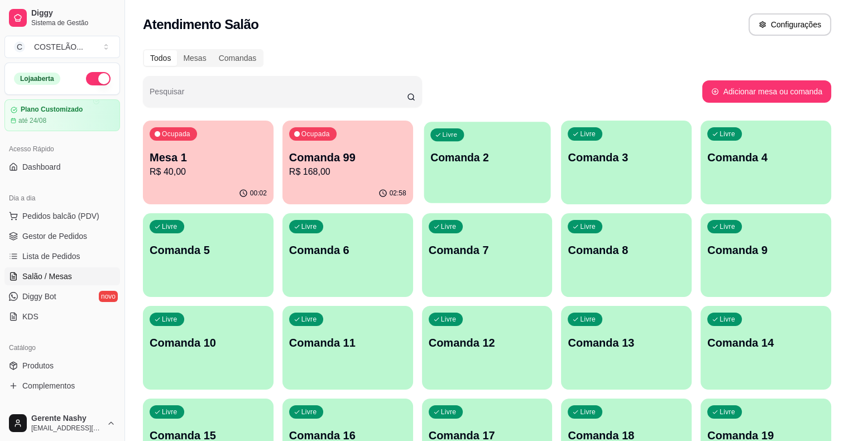
click at [455, 146] on div "Livre Comanda 2" at bounding box center [486, 156] width 127 height 68
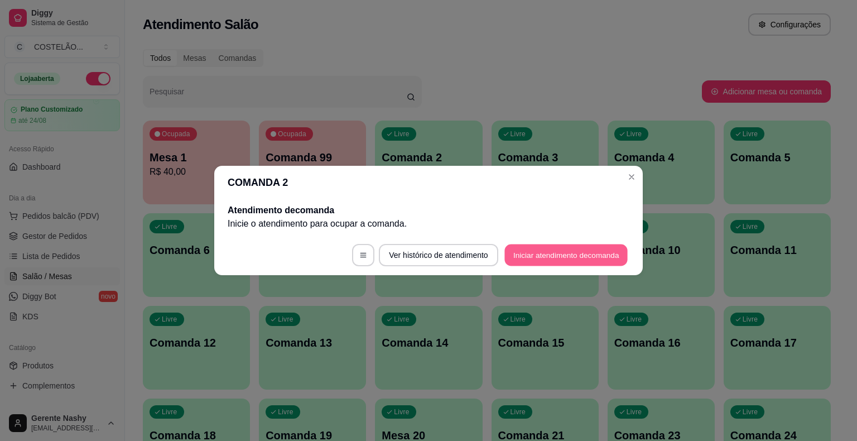
click at [594, 248] on button "Iniciar atendimento de comanda" at bounding box center [565, 255] width 123 height 22
click at [553, 249] on button "Iniciar atendimento de comanda" at bounding box center [565, 255] width 123 height 22
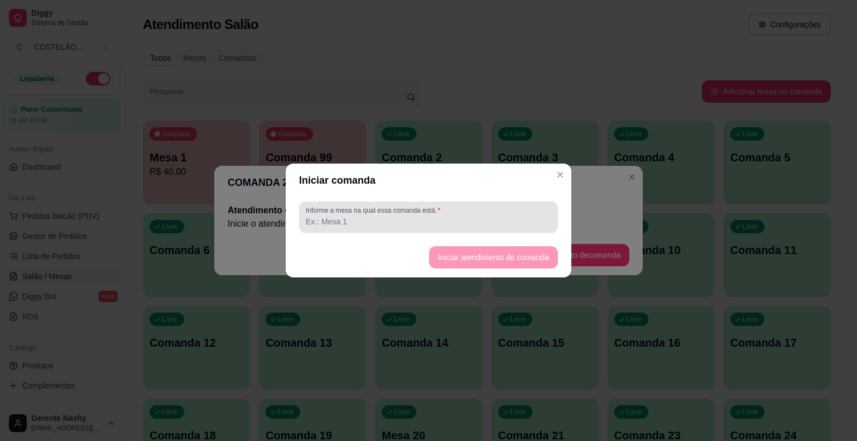
click at [489, 204] on div "Informe a mesa na qual essa comanda está." at bounding box center [428, 216] width 259 height 31
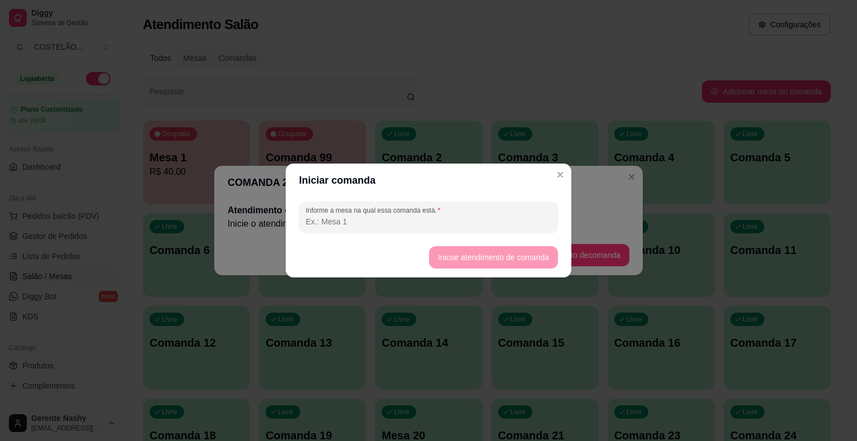
click at [482, 222] on input "Informe a mesa na qual essa comanda está." at bounding box center [428, 221] width 245 height 11
type input "M"
click at [562, 180] on header "COMANDA 2" at bounding box center [428, 182] width 428 height 33
click at [464, 225] on input "Informe a mesa na qual essa comanda está." at bounding box center [428, 221] width 245 height 11
type input "N"
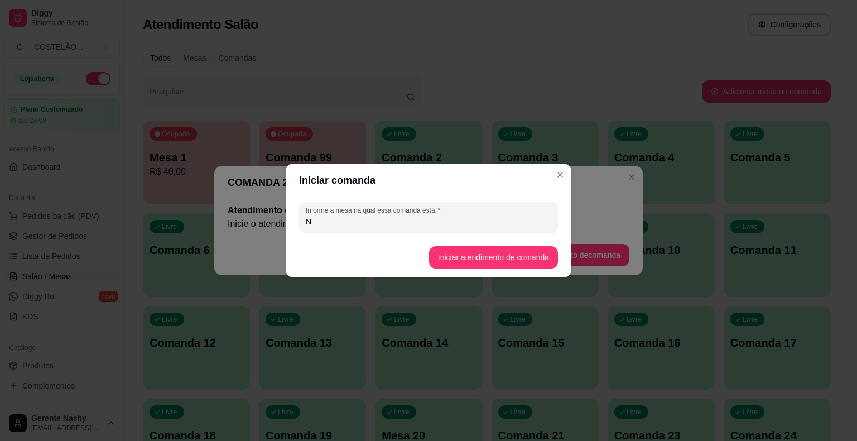
click at [469, 257] on button "Iniciar atendimento de comanda" at bounding box center [493, 257] width 129 height 22
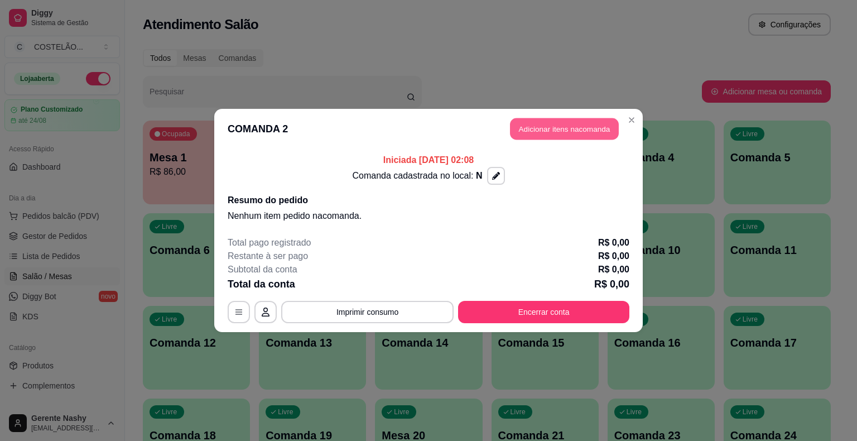
click at [579, 124] on button "Adicionar itens na comanda" at bounding box center [564, 129] width 109 height 22
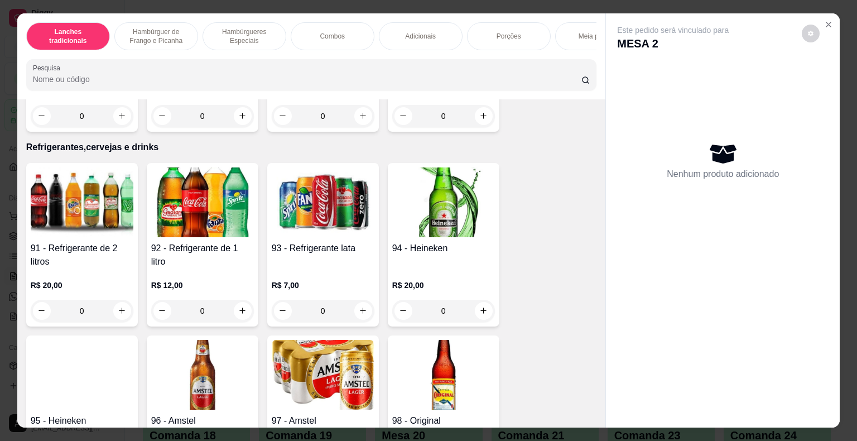
scroll to position [7005, 0]
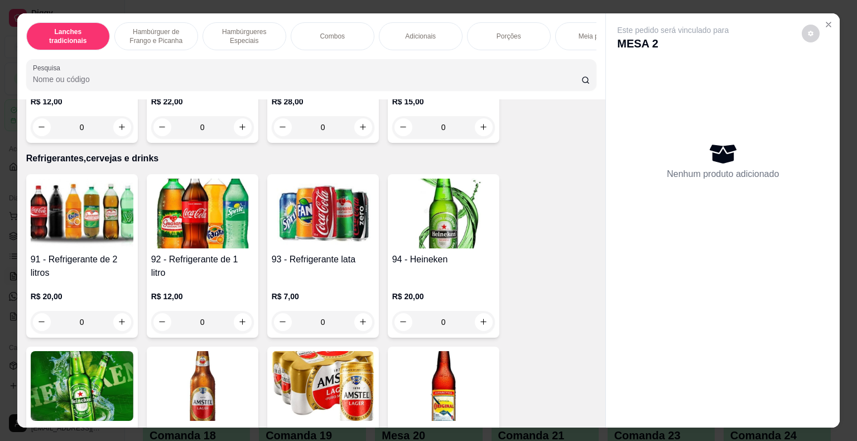
click at [121, 317] on icon "increase-product-quantity" at bounding box center [122, 321] width 8 height 8
type input "1"
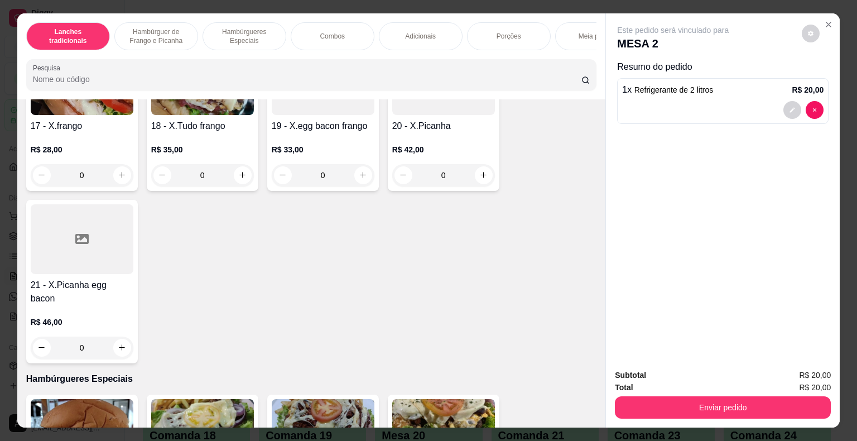
scroll to position [964, 0]
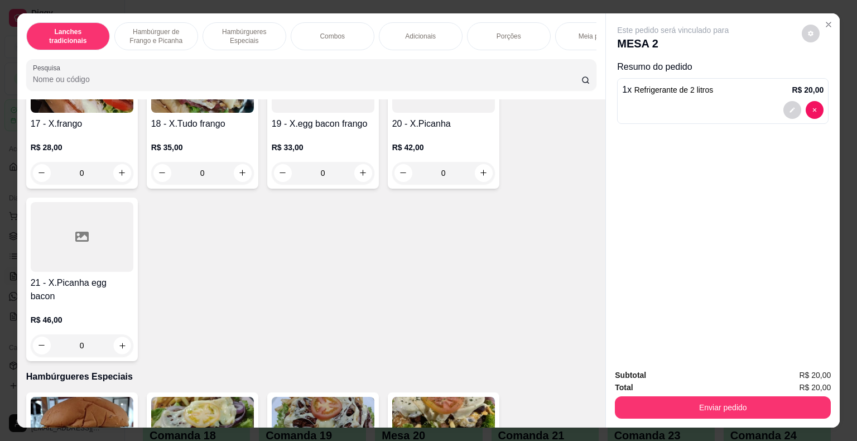
click at [113, 336] on button "increase-product-quantity" at bounding box center [121, 344] width 17 height 17
type input "1"
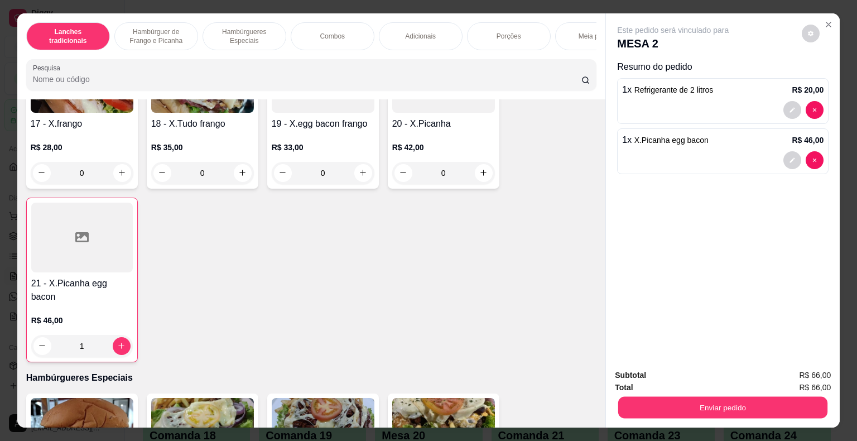
click at [693, 406] on button "Enviar pedido" at bounding box center [722, 408] width 209 height 22
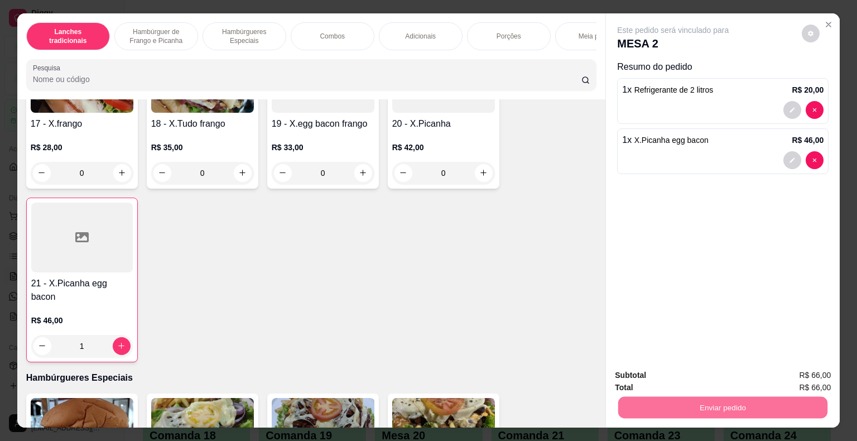
click at [662, 373] on button "Não registrar e enviar pedido" at bounding box center [685, 375] width 113 height 21
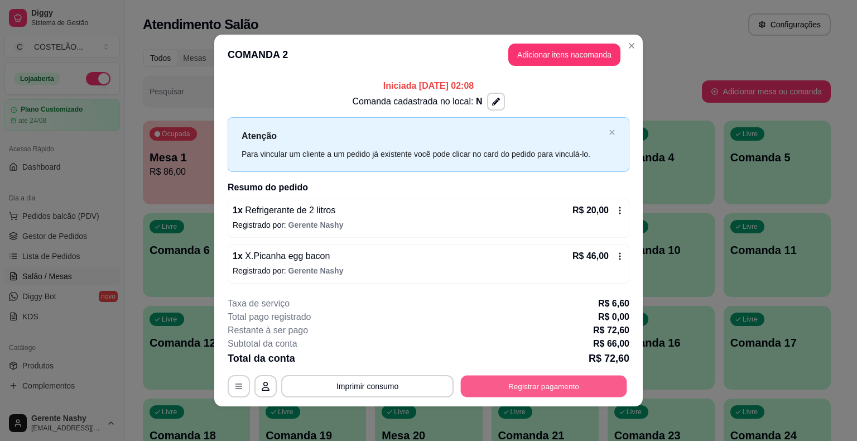
click at [577, 390] on button "Registrar pagamento" at bounding box center [544, 386] width 166 height 22
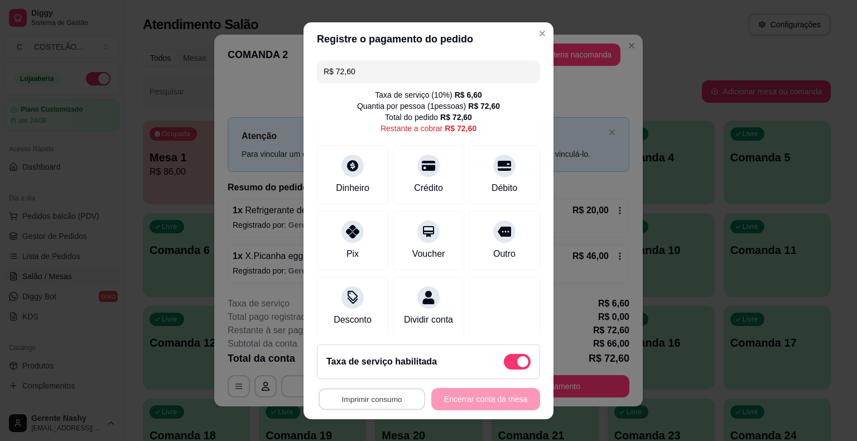
click at [363, 401] on button "Imprimir consumo" at bounding box center [372, 399] width 107 height 22
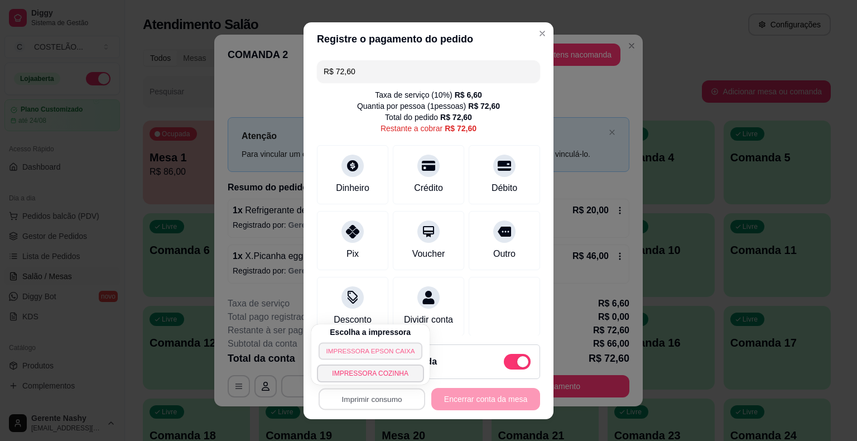
click at [356, 347] on button "IMPRESSORA EPSON CAIXA" at bounding box center [371, 350] width 104 height 17
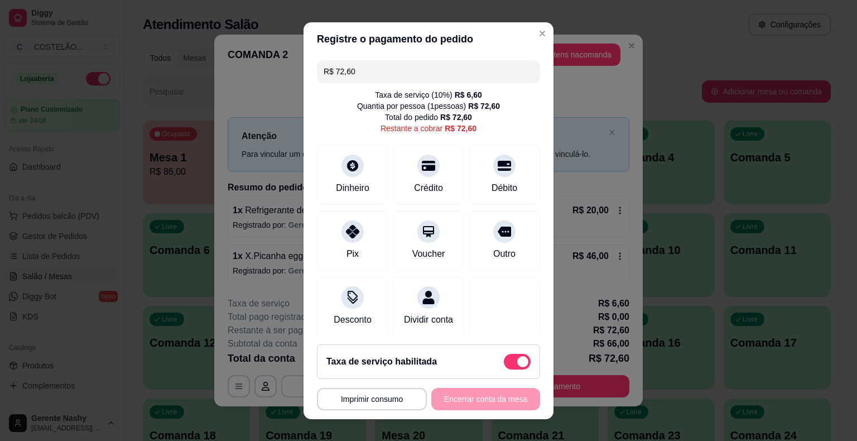
click at [356, 347] on div "Taxa de serviço habilitada" at bounding box center [428, 361] width 223 height 35
type input "R$ 66,00"
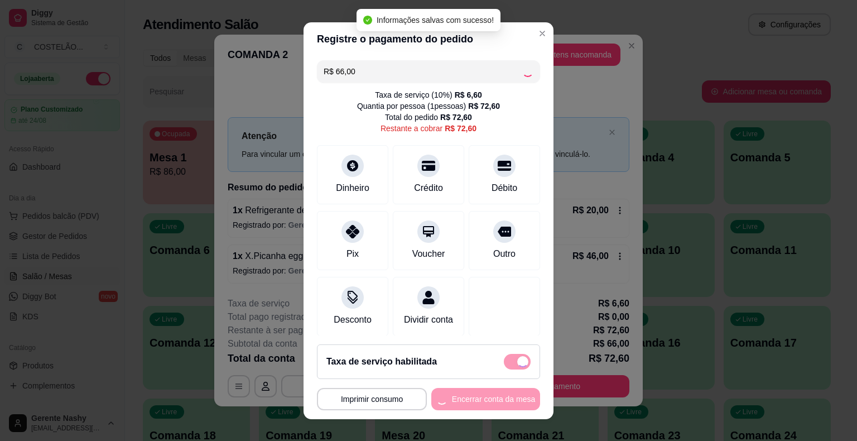
checkbox input "false"
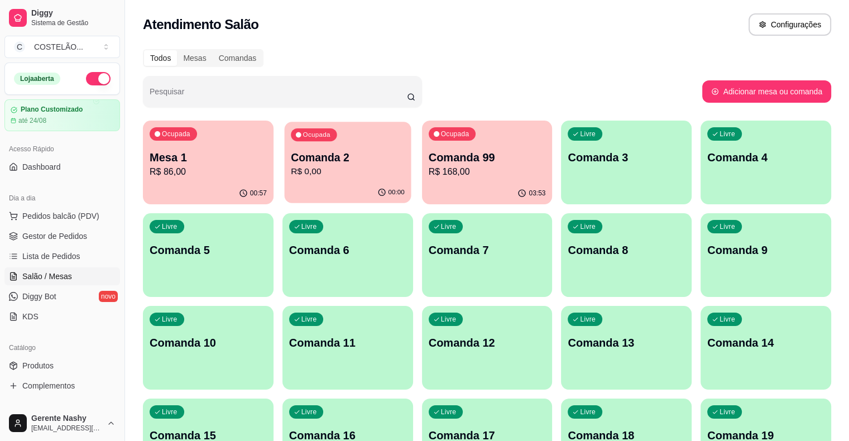
click at [325, 164] on p "Comanda 2" at bounding box center [348, 157] width 114 height 15
click at [171, 171] on p "R$ 86,00" at bounding box center [208, 171] width 117 height 13
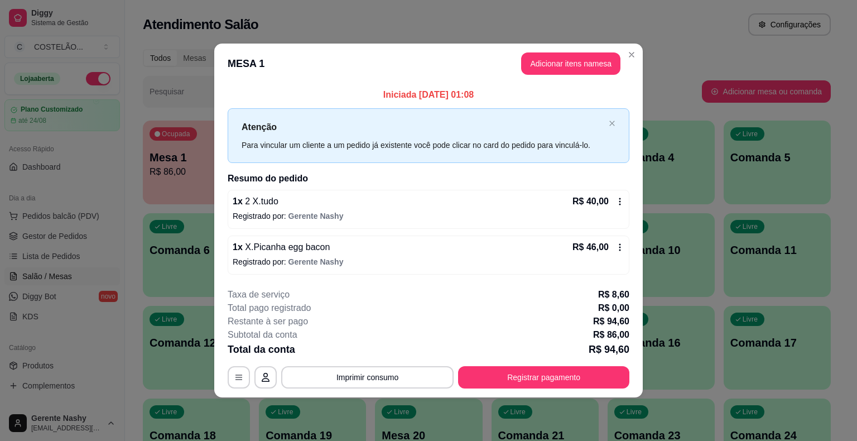
click at [620, 245] on icon at bounding box center [619, 247] width 9 height 9
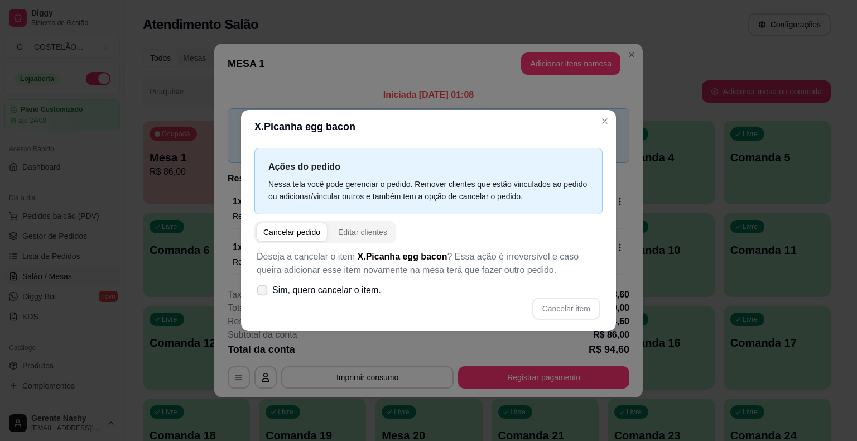
click at [261, 286] on span at bounding box center [262, 290] width 11 height 11
click at [261, 292] on input "Sim, quero cancelar o item." at bounding box center [259, 295] width 7 height 7
checkbox input "true"
click at [579, 301] on button "Cancelar item" at bounding box center [566, 309] width 66 height 22
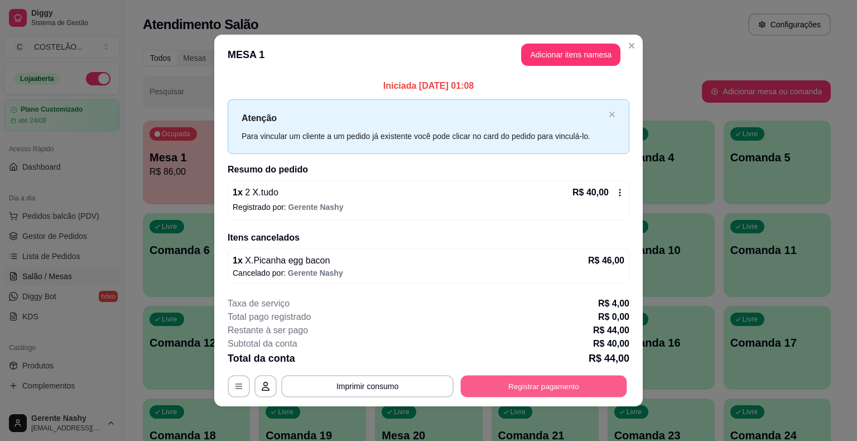
click at [507, 387] on button "Registrar pagamento" at bounding box center [544, 386] width 166 height 22
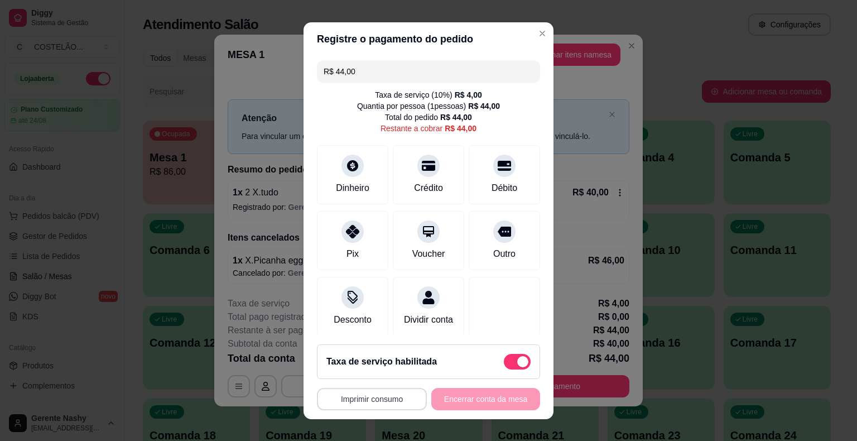
click at [379, 401] on button "Imprimir consumo" at bounding box center [372, 399] width 110 height 22
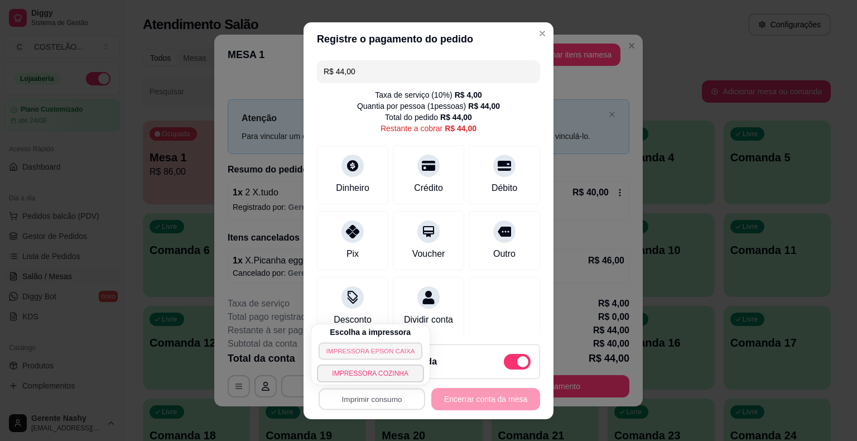
click at [368, 345] on button "IMPRESSORA EPSON CAIXA" at bounding box center [371, 350] width 104 height 17
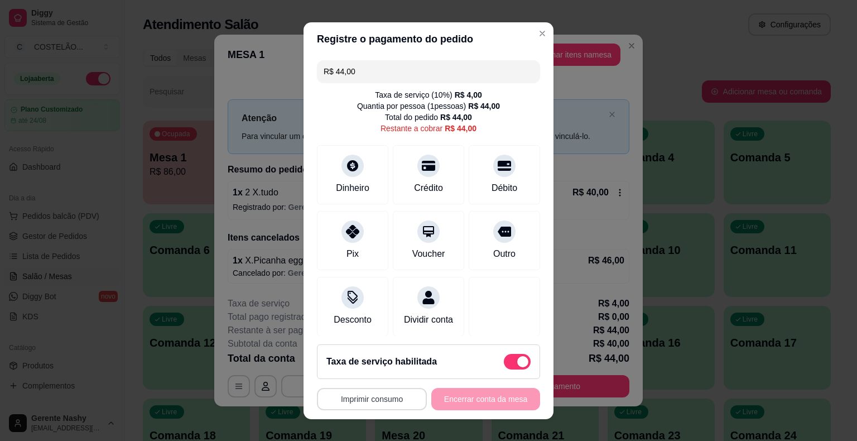
click at [348, 394] on button "Imprimir consumo" at bounding box center [372, 399] width 110 height 22
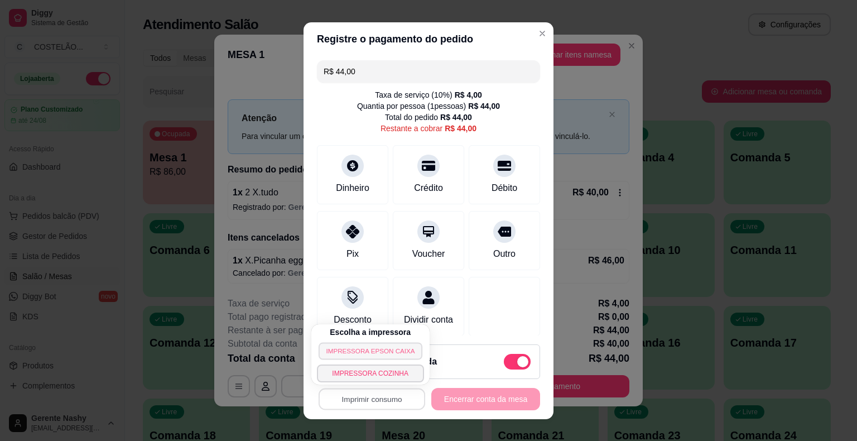
click at [350, 353] on button "IMPRESSORA EPSON CAIXA" at bounding box center [371, 350] width 104 height 17
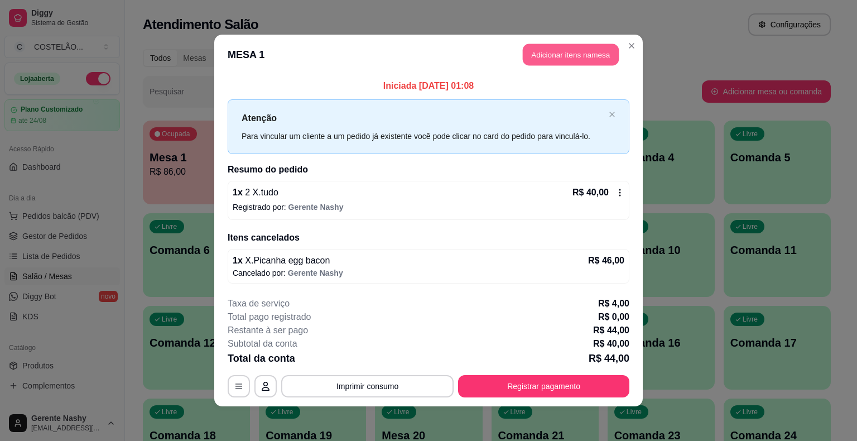
click at [588, 56] on button "Adicionar itens na mesa" at bounding box center [571, 55] width 96 height 22
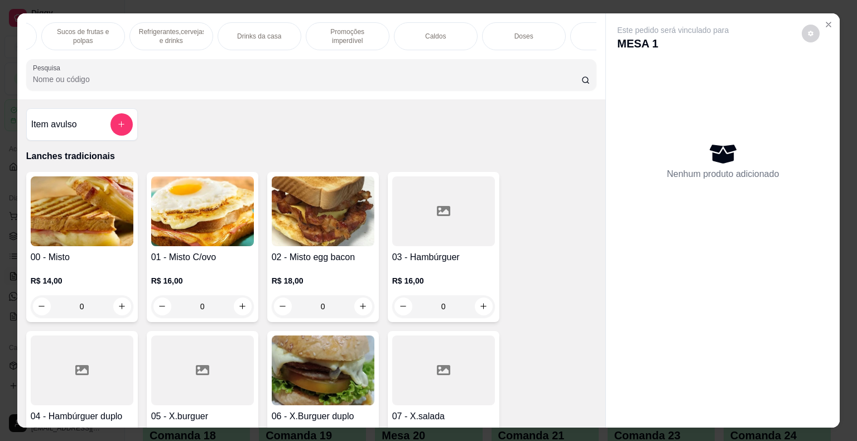
scroll to position [0, 1100]
click at [286, 36] on p "Promoções imperdível" at bounding box center [290, 36] width 65 height 18
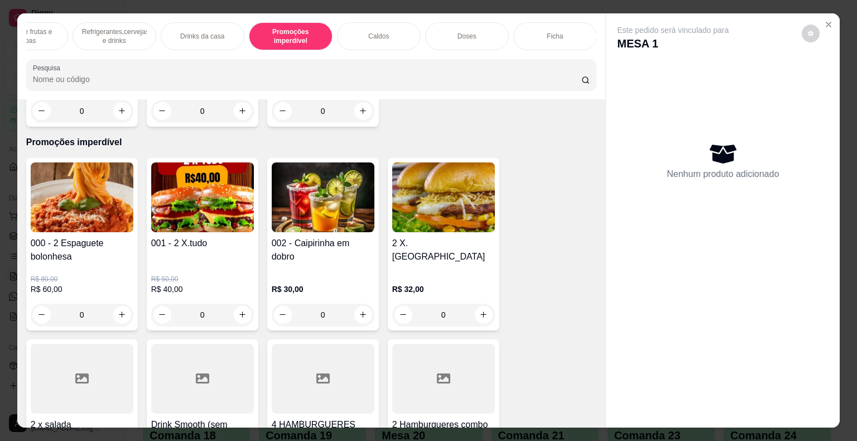
scroll to position [27, 0]
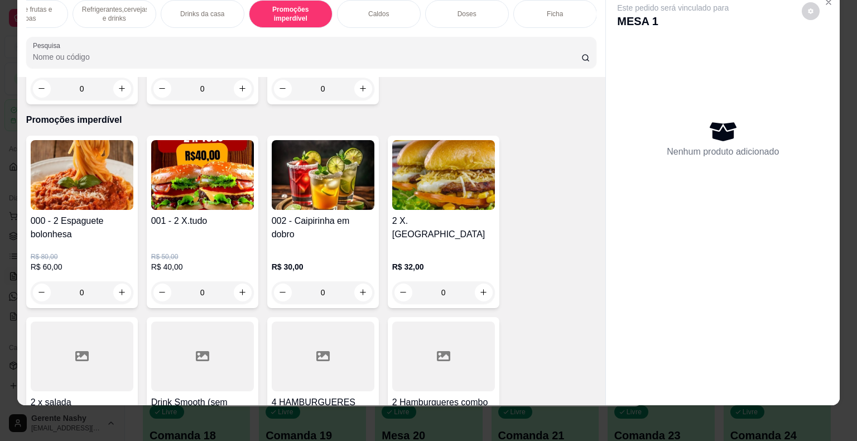
click at [240, 288] on icon "increase-product-quantity" at bounding box center [242, 292] width 8 height 8
type input "1"
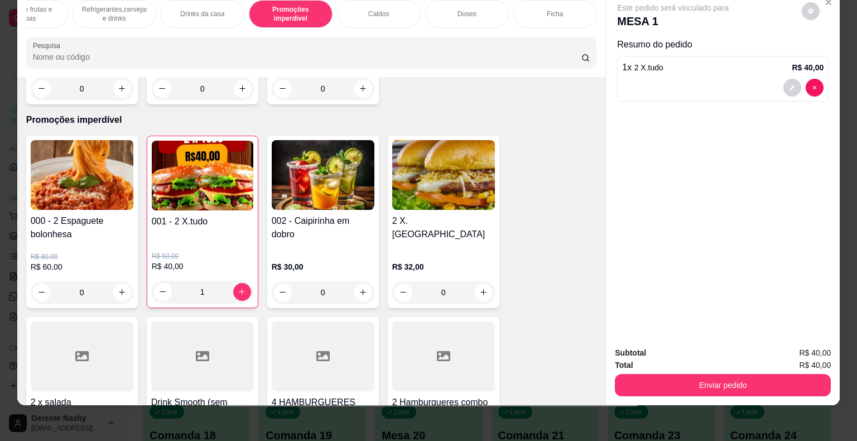
click at [676, 379] on button "Enviar pedido" at bounding box center [723, 385] width 216 height 22
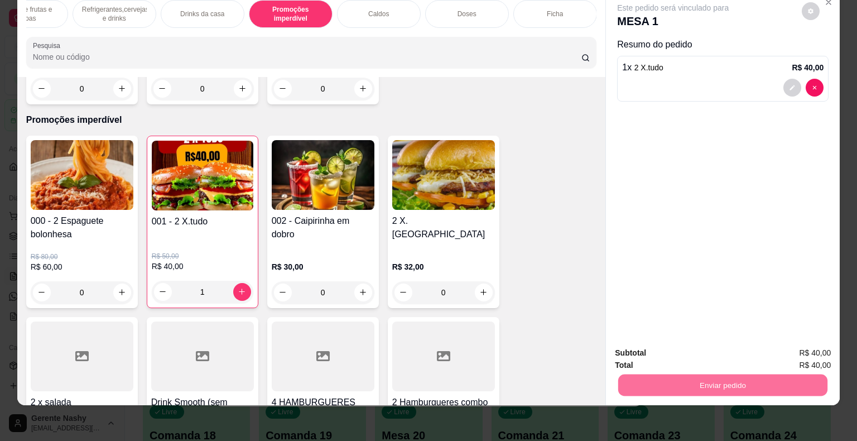
click at [672, 346] on button "Não registrar e enviar pedido" at bounding box center [685, 349] width 113 height 21
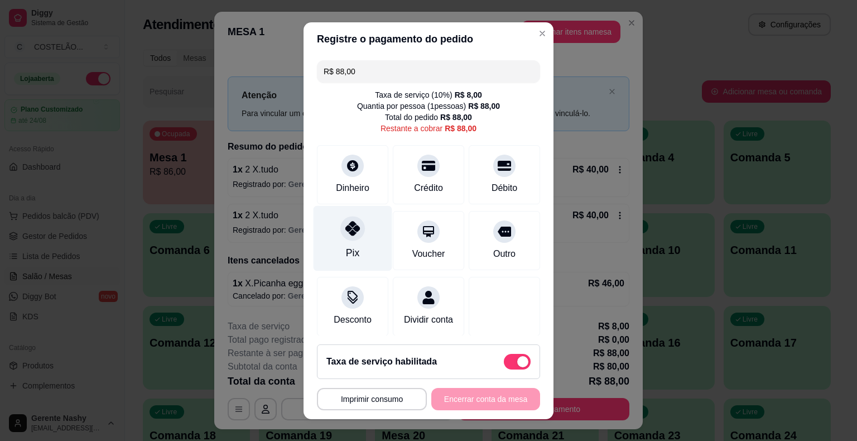
click at [355, 243] on div "Pix" at bounding box center [353, 237] width 79 height 65
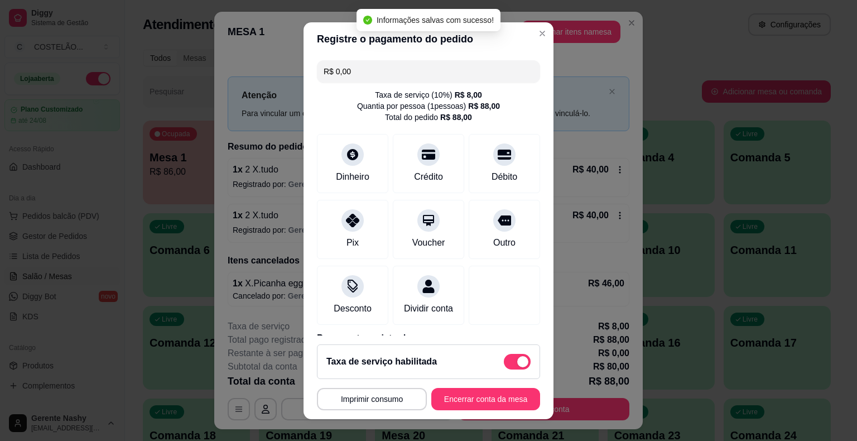
scroll to position [64, 0]
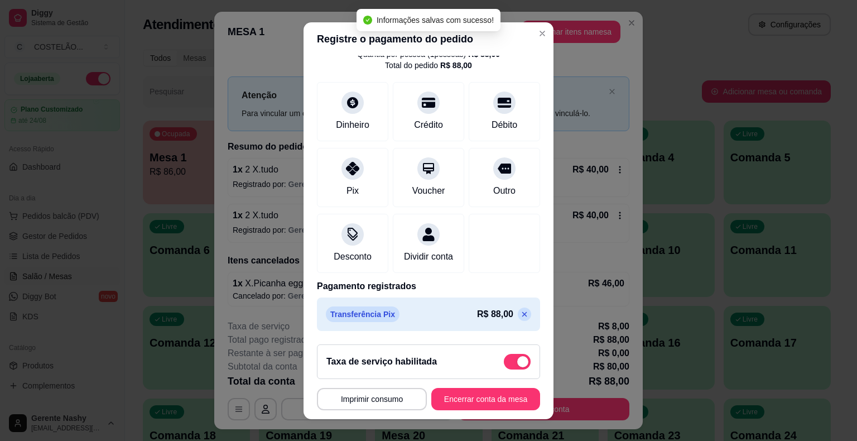
click at [518, 318] on p at bounding box center [524, 313] width 13 height 13
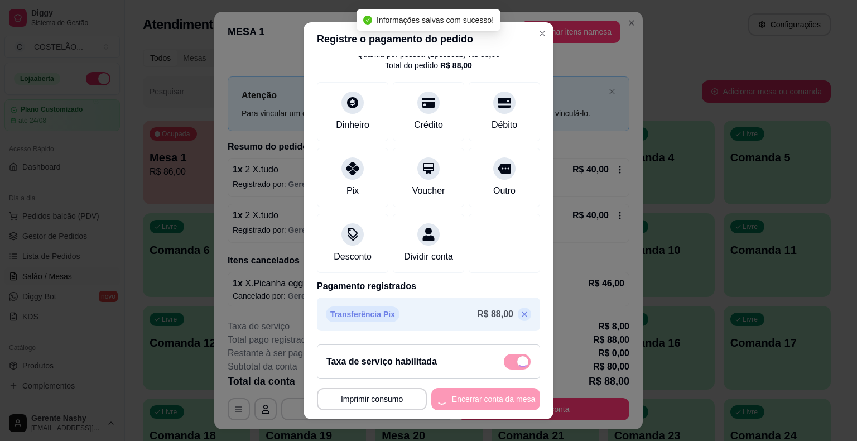
type input "R$ 88,00"
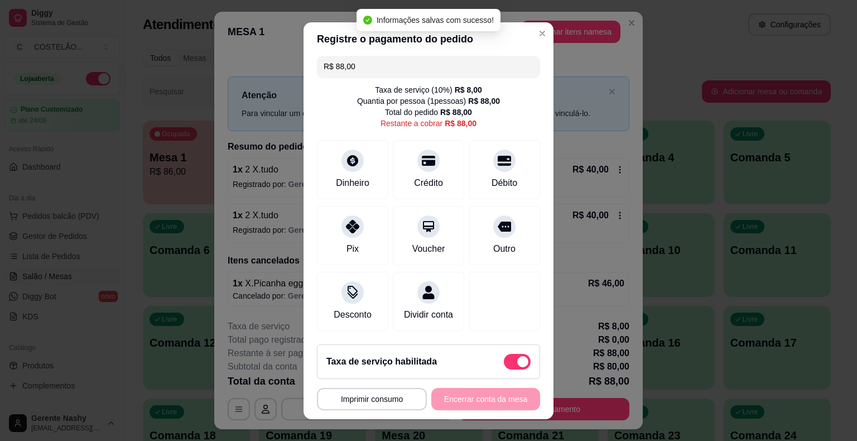
scroll to position [17, 0]
click at [417, 306] on div "Dividir conta" at bounding box center [429, 313] width 54 height 15
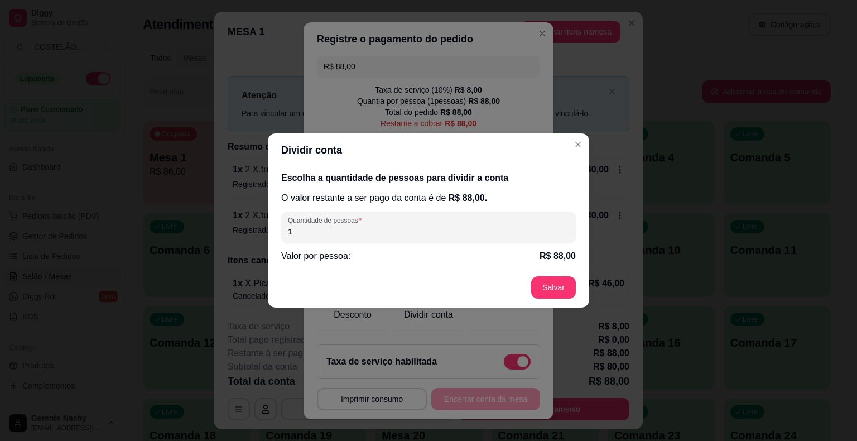
click at [439, 227] on input "1" at bounding box center [428, 231] width 281 height 11
type input "2"
click at [540, 292] on footer "Salvar" at bounding box center [428, 287] width 321 height 40
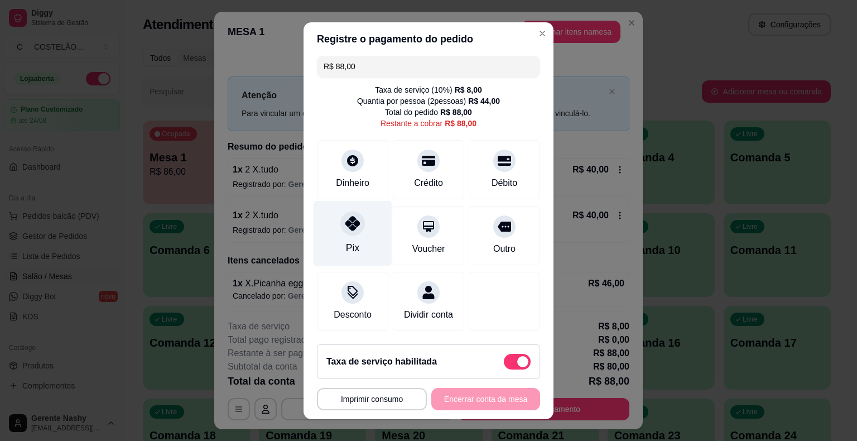
click at [345, 216] on icon at bounding box center [352, 223] width 15 height 15
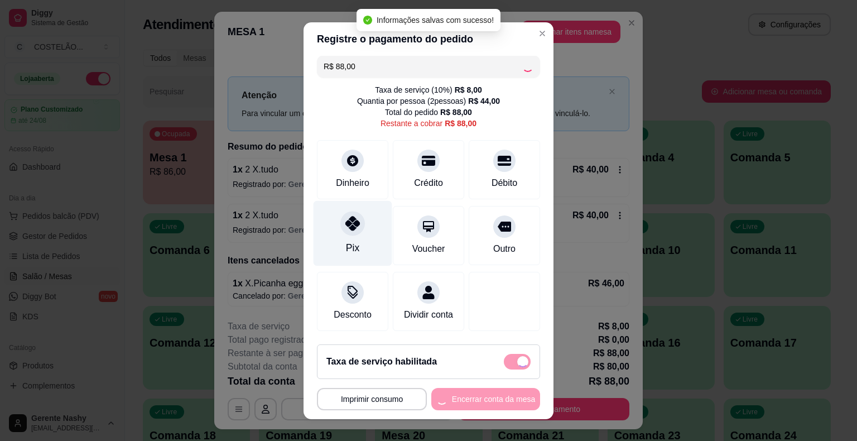
type input "R$ 0,00"
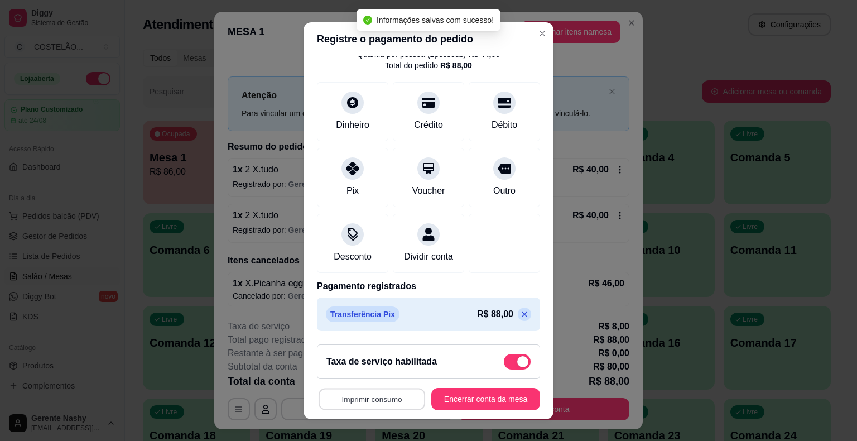
click at [363, 400] on button "Imprimir consumo" at bounding box center [372, 399] width 107 height 22
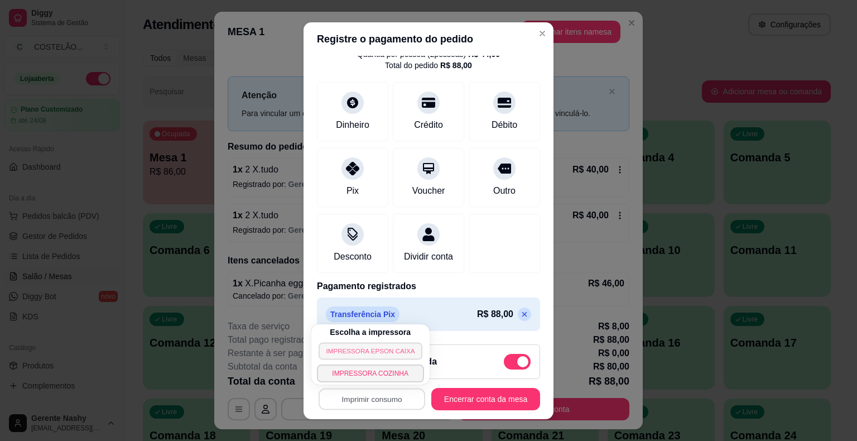
click at [358, 348] on button "IMPRESSORA EPSON CAIXA" at bounding box center [371, 350] width 104 height 17
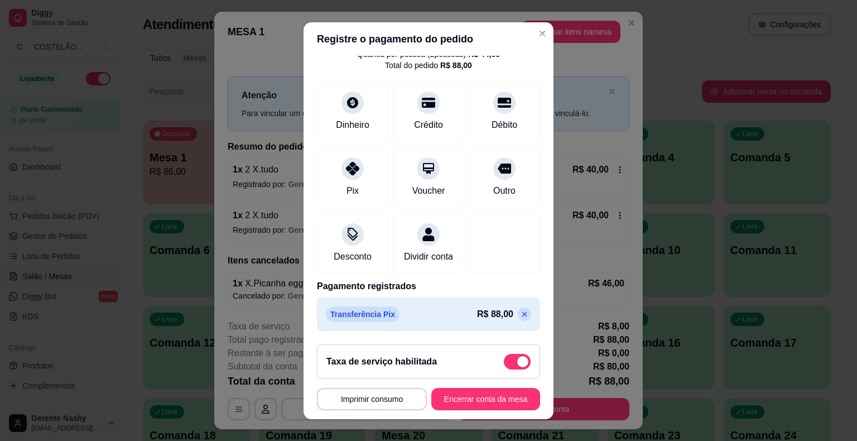
click at [482, 397] on button "Encerrar conta da mesa" at bounding box center [485, 399] width 109 height 22
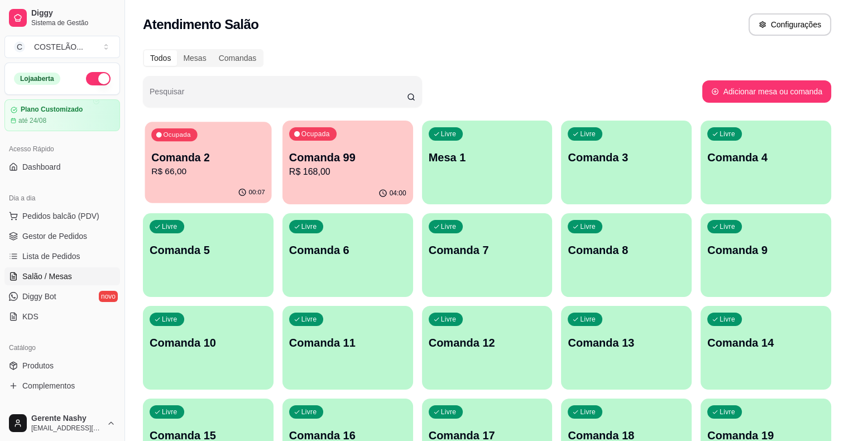
click at [174, 171] on p "R$ 66,00" at bounding box center [208, 171] width 114 height 13
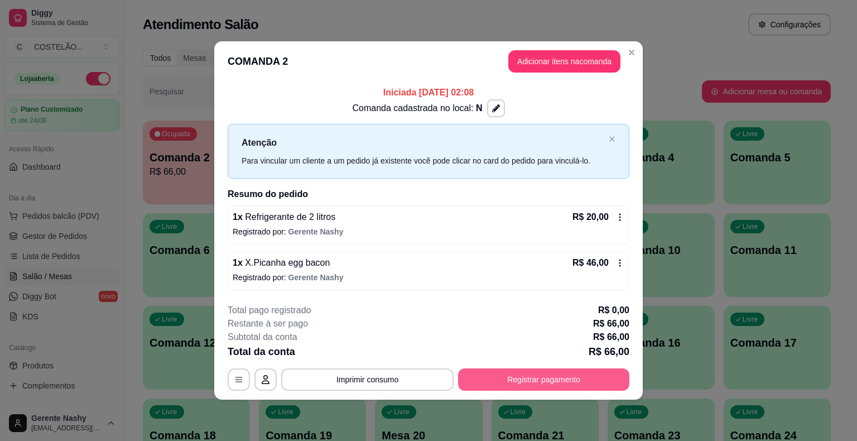
click at [518, 374] on button "Registrar pagamento" at bounding box center [543, 379] width 171 height 22
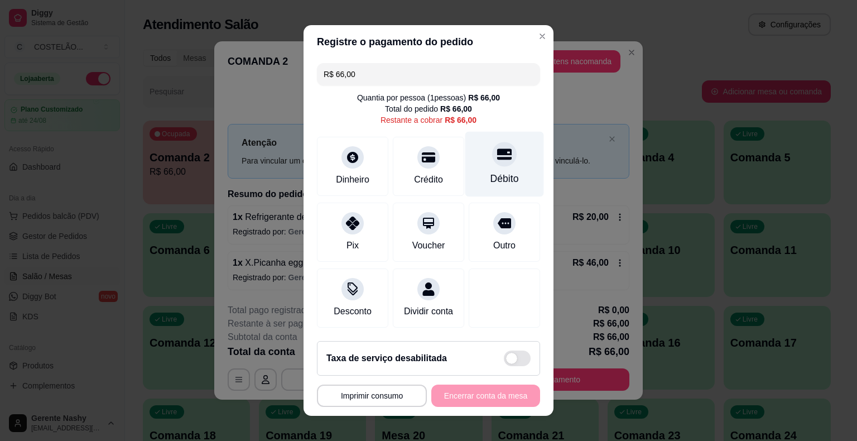
click at [487, 171] on div "Débito" at bounding box center [504, 164] width 79 height 65
type input "R$ 0,00"
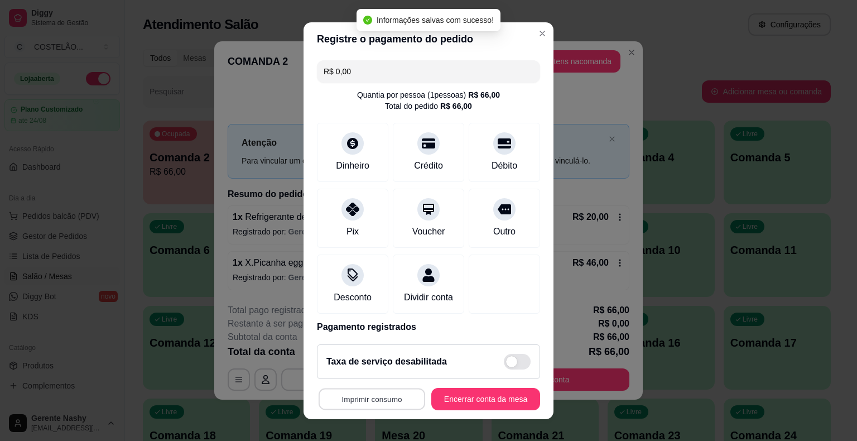
click at [379, 393] on button "Imprimir consumo" at bounding box center [372, 399] width 107 height 22
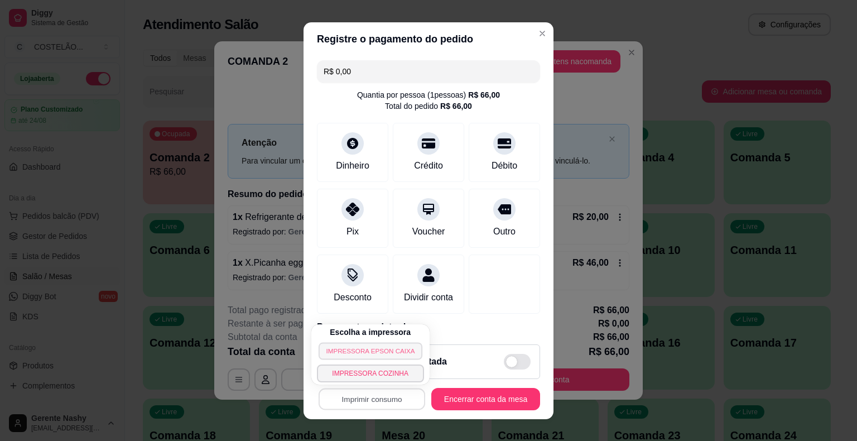
click at [374, 347] on button "IMPRESSORA EPSON CAIXA" at bounding box center [371, 350] width 104 height 17
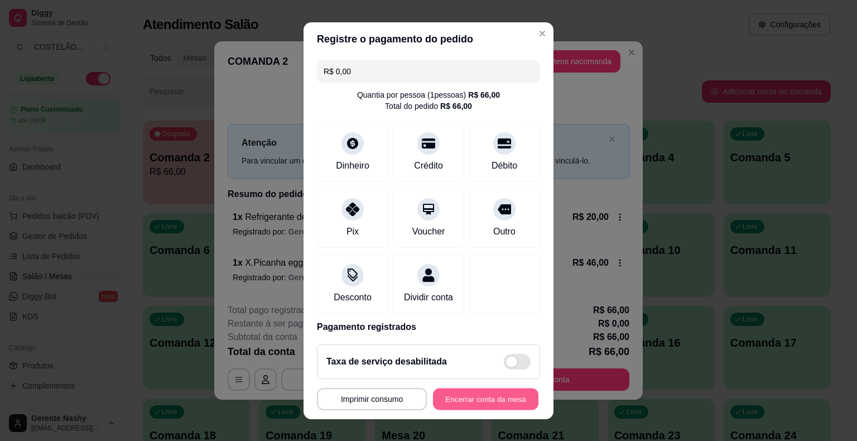
click at [496, 390] on button "Encerrar conta da mesa" at bounding box center [485, 399] width 105 height 22
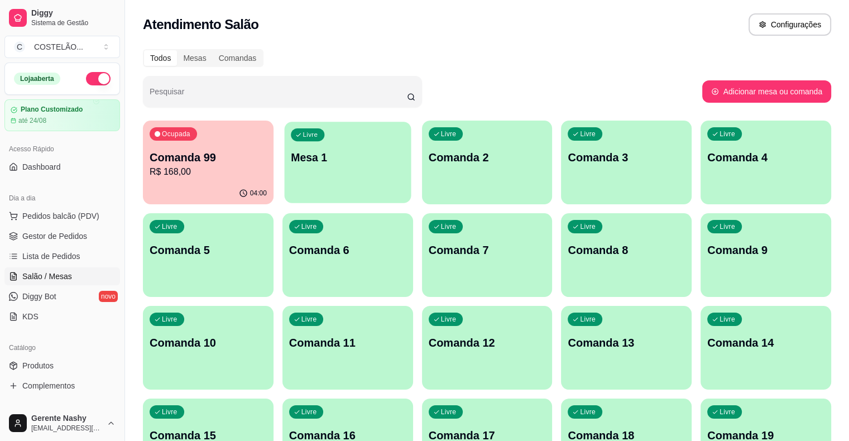
click at [326, 156] on p "Mesa 1" at bounding box center [348, 157] width 114 height 15
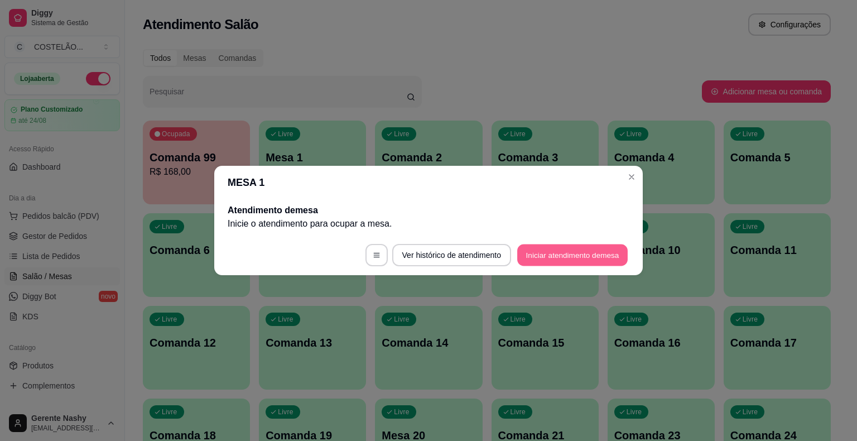
click at [536, 251] on button "Iniciar atendimento de mesa" at bounding box center [572, 255] width 110 height 22
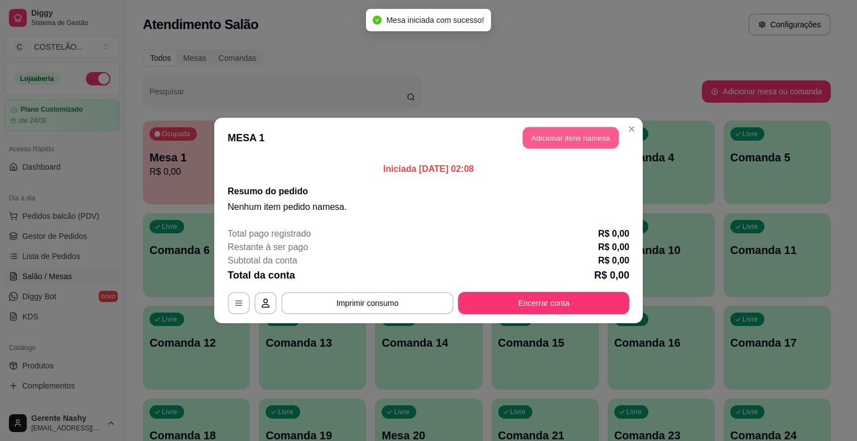
click at [558, 132] on button "Adicionar itens na mesa" at bounding box center [571, 138] width 96 height 22
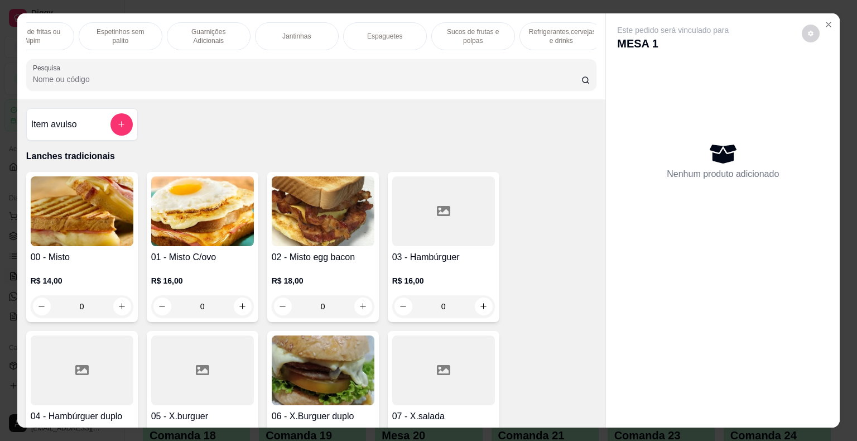
scroll to position [0, 654]
click at [561, 33] on p "Refrigerantes,cervejas e drinks" at bounding box center [560, 36] width 65 height 18
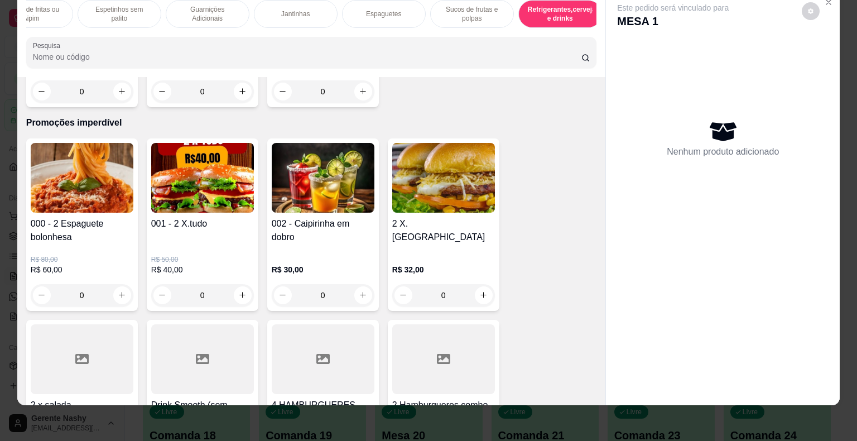
scroll to position [8405, 0]
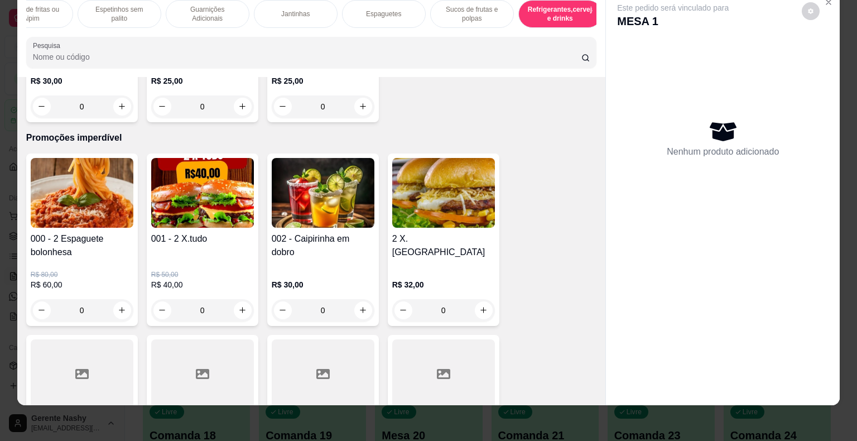
click at [244, 299] on div "0" at bounding box center [202, 310] width 98 height 22
type input "1"
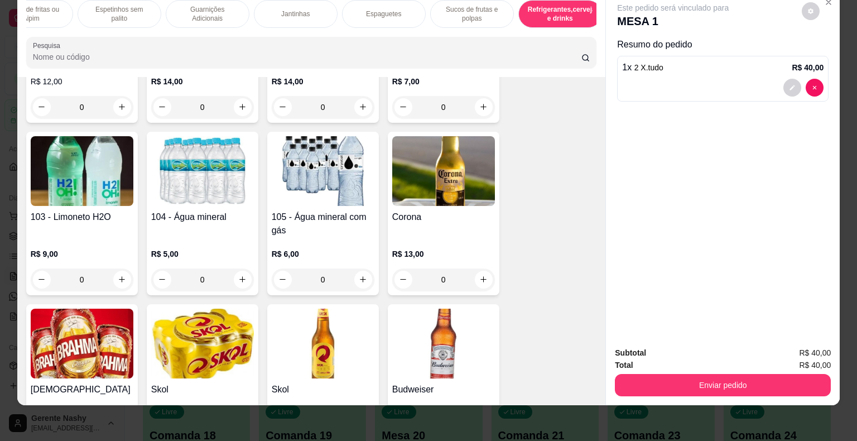
scroll to position [7545, 0]
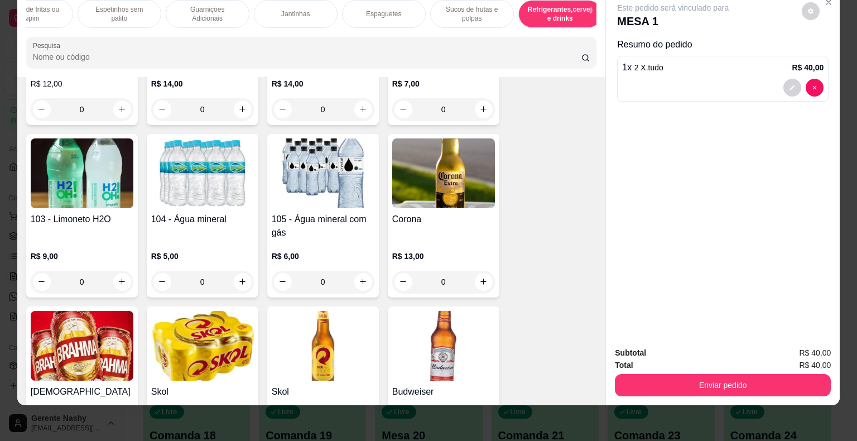
click at [477, 273] on button "increase-product-quantity" at bounding box center [484, 282] width 18 height 18
type input "1"
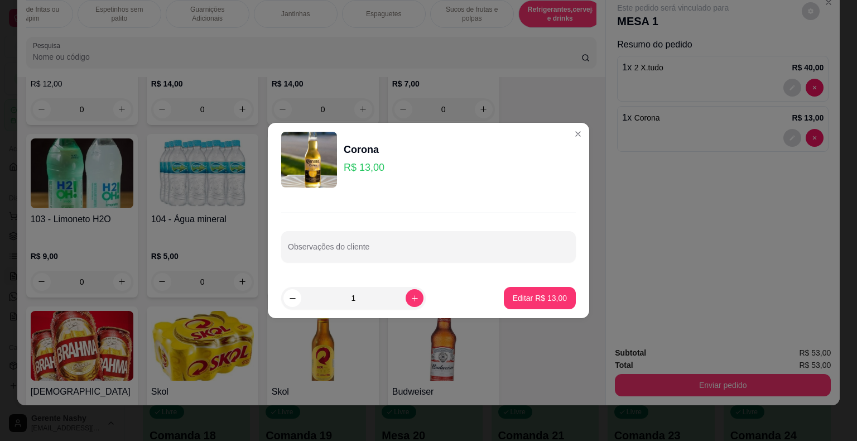
click at [446, 251] on input "Observações do cliente" at bounding box center [428, 250] width 281 height 11
type input "RED BULL"
click at [529, 298] on p "Editar R$ 13,00" at bounding box center [540, 297] width 54 height 11
type input "0"
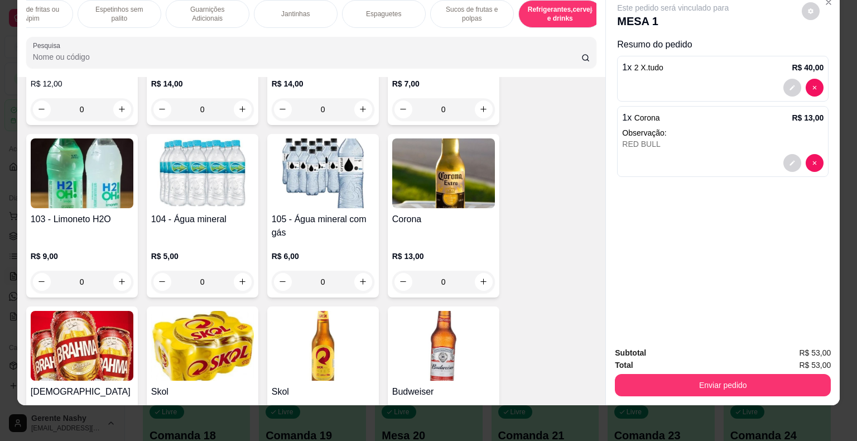
click at [712, 377] on button "Enviar pedido" at bounding box center [723, 385] width 216 height 22
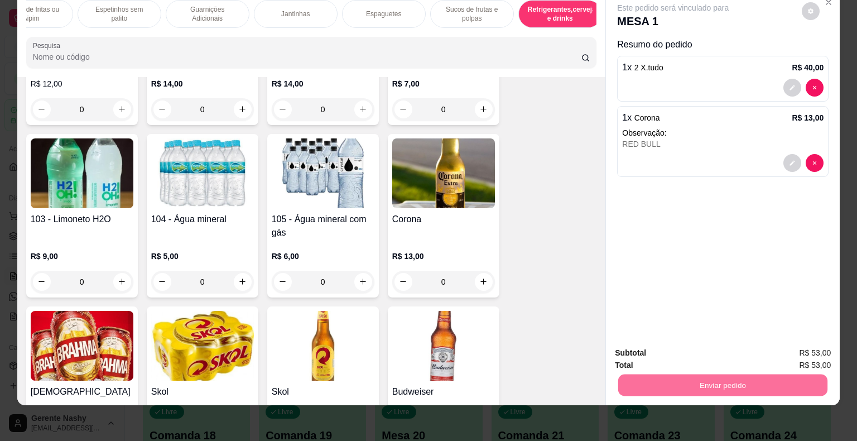
click at [710, 349] on button "Não registrar e enviar pedido" at bounding box center [686, 349] width 116 height 21
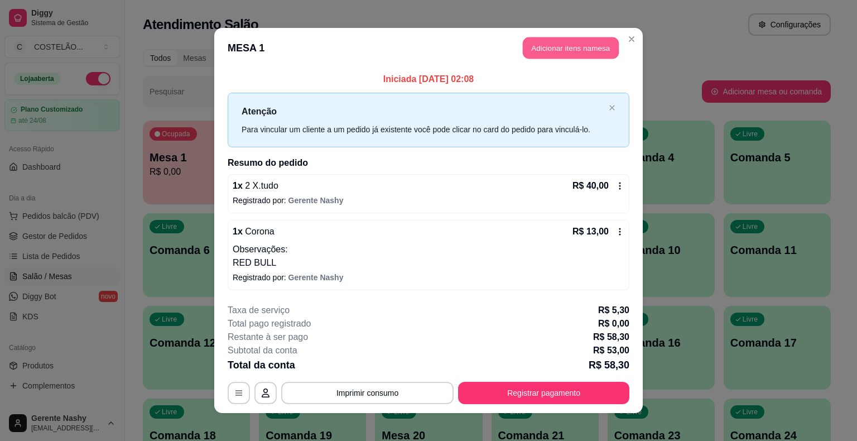
click at [549, 45] on button "Adicionar itens na mesa" at bounding box center [571, 48] width 96 height 22
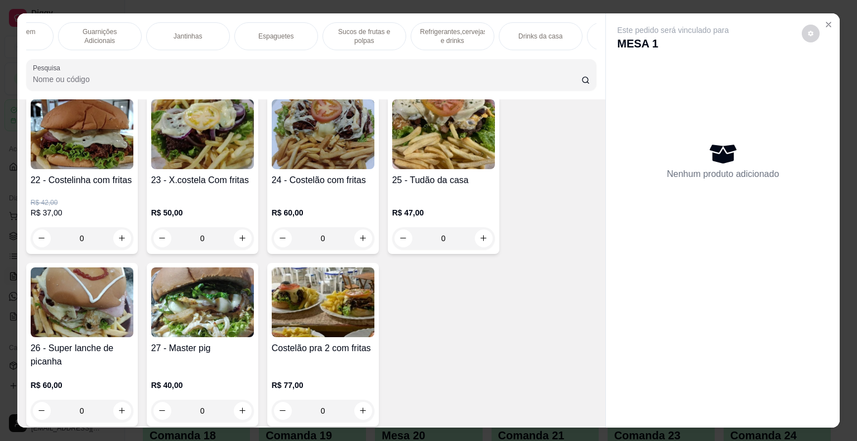
scroll to position [0, 763]
click at [446, 36] on p "Refrigerantes,cervejas e drinks" at bounding box center [450, 36] width 65 height 18
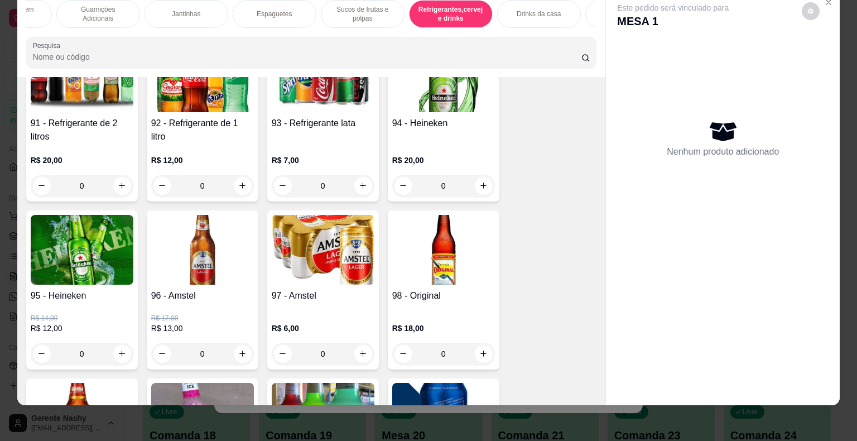
scroll to position [7122, 0]
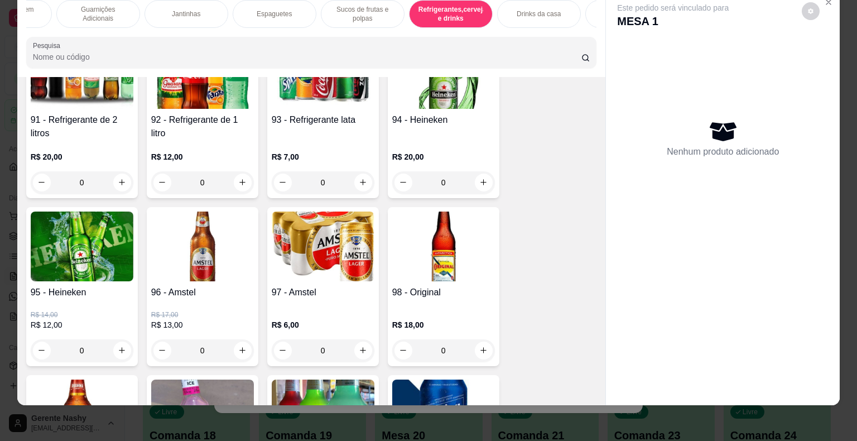
click at [359, 178] on icon "increase-product-quantity" at bounding box center [363, 182] width 8 height 8
type input "1"
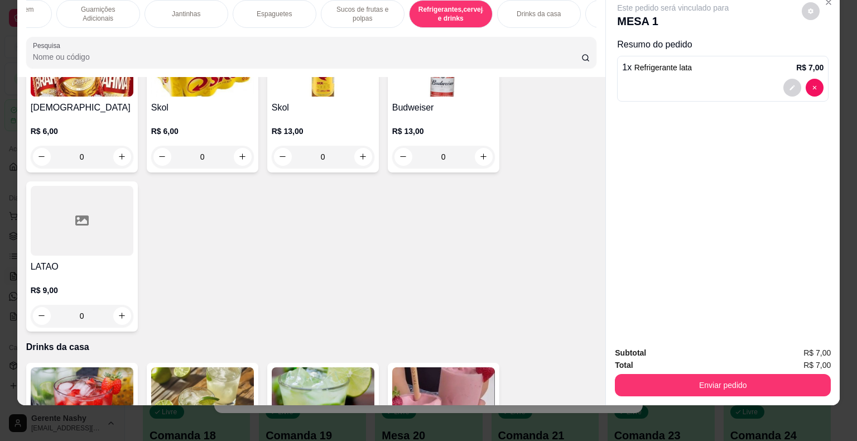
scroll to position [7830, 0]
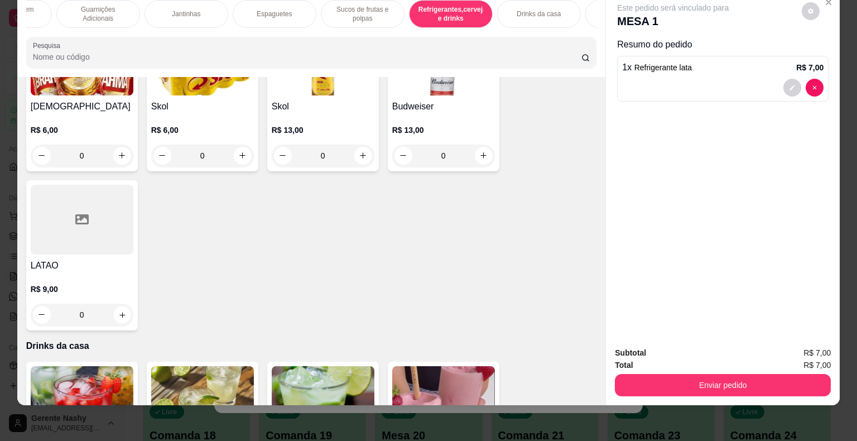
click at [118, 310] on icon "increase-product-quantity" at bounding box center [122, 314] width 8 height 8
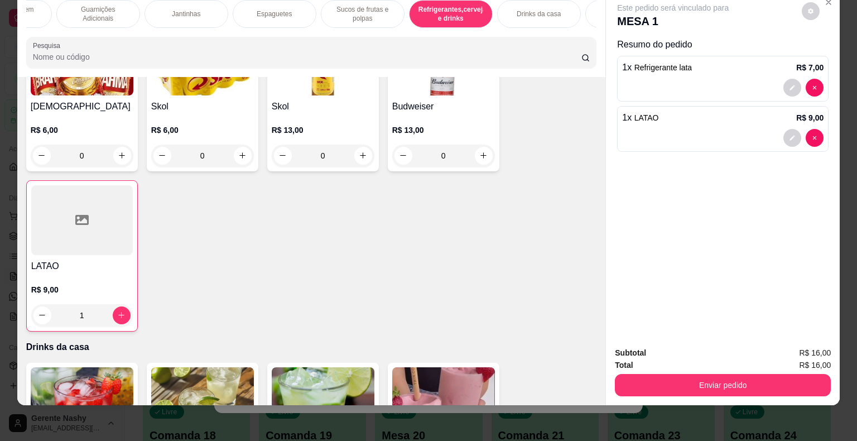
click at [118, 311] on icon "increase-product-quantity" at bounding box center [121, 315] width 8 height 8
type input "2"
click at [690, 384] on button "Enviar pedido" at bounding box center [723, 385] width 216 height 22
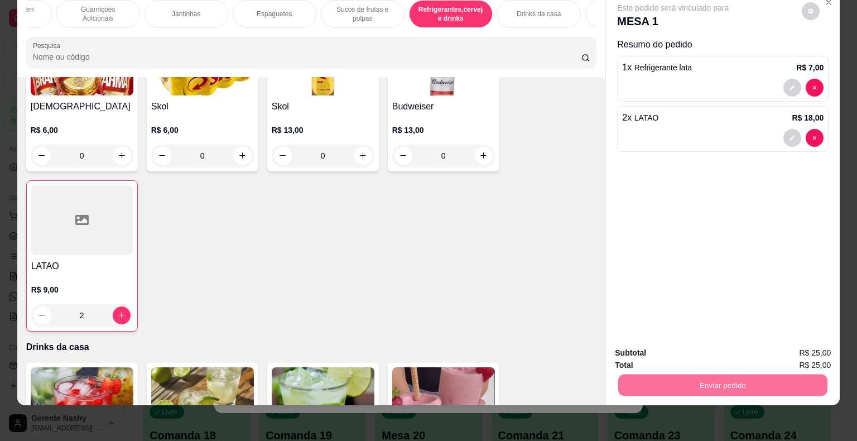
click at [690, 346] on button "Não registrar e enviar pedido" at bounding box center [686, 349] width 116 height 21
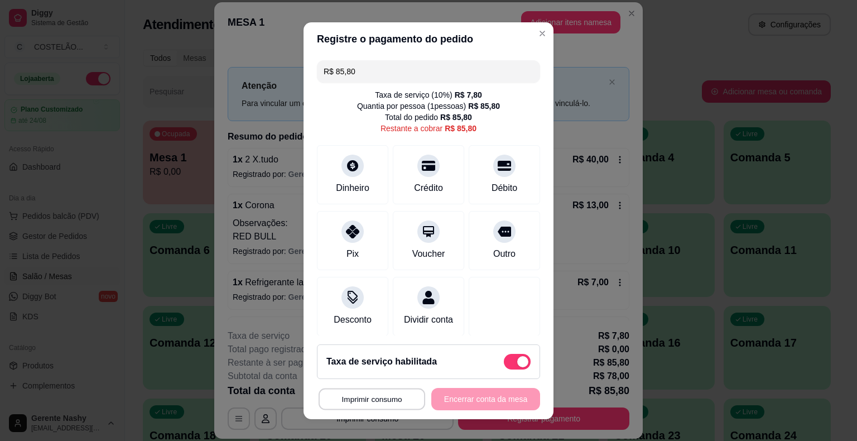
click at [379, 406] on button "Imprimir consumo" at bounding box center [372, 399] width 107 height 22
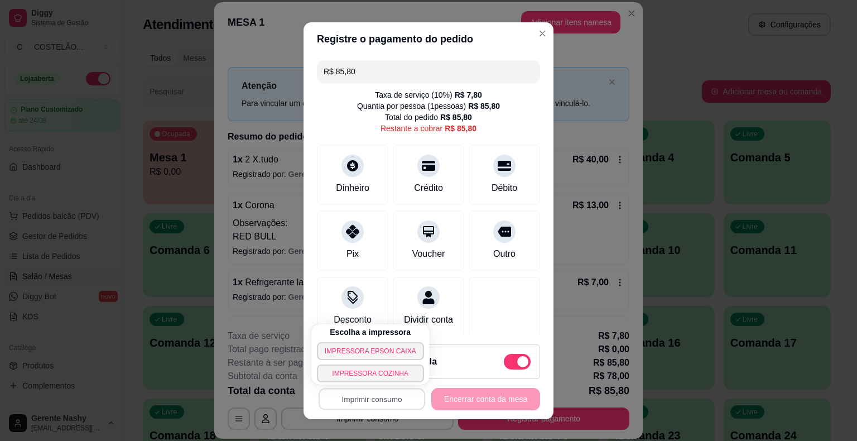
click at [382, 351] on button "IMPRESSORA EPSON CAIXA" at bounding box center [370, 351] width 107 height 18
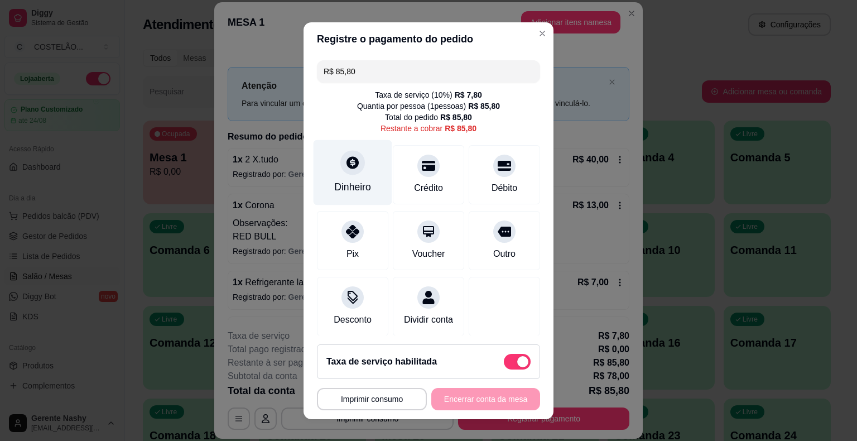
click at [330, 171] on div "Dinheiro" at bounding box center [353, 171] width 79 height 65
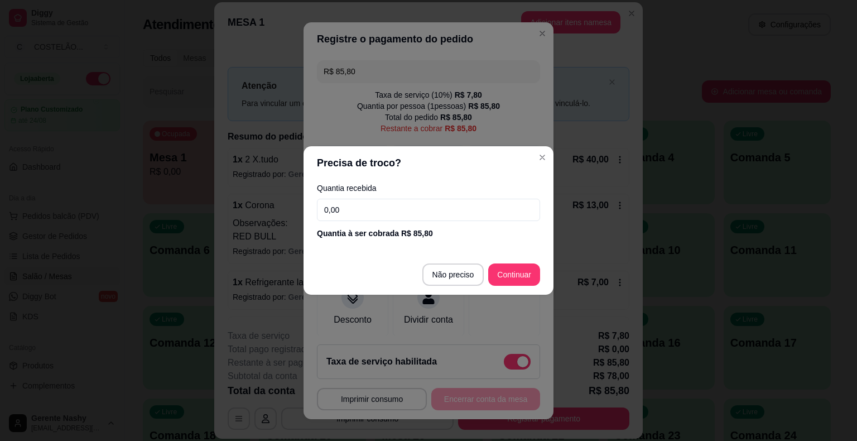
click at [417, 204] on input "0,00" at bounding box center [428, 210] width 223 height 22
type input "70,00"
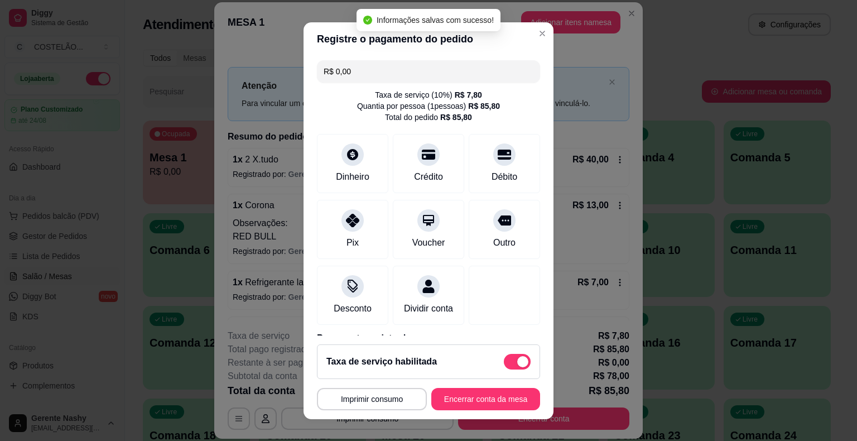
scroll to position [64, 0]
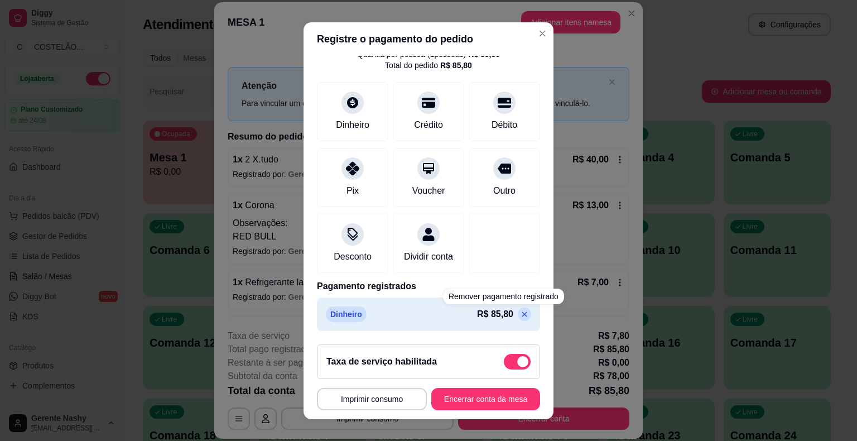
click at [522, 314] on icon at bounding box center [524, 313] width 5 height 5
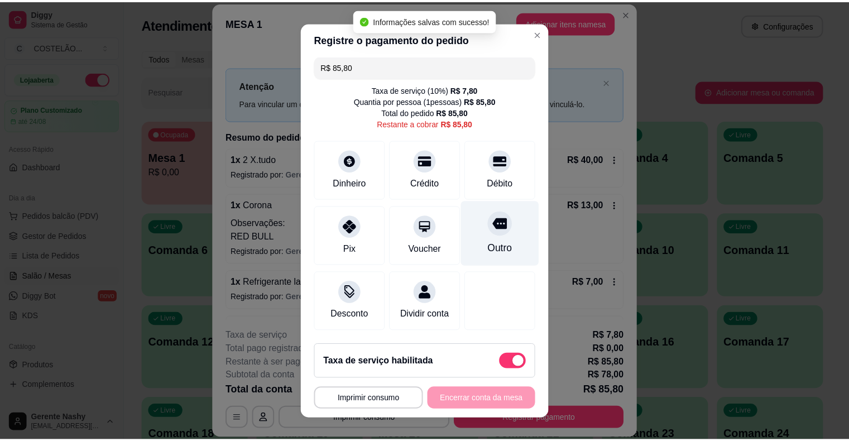
scroll to position [0, 0]
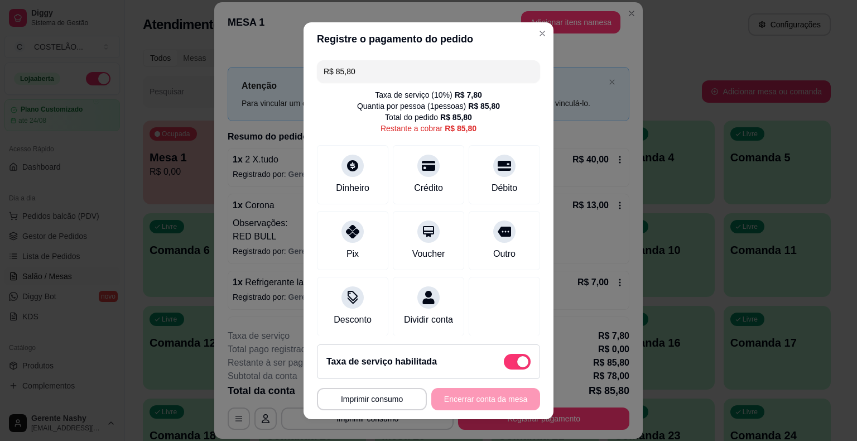
click at [395, 70] on input "R$ 85,80" at bounding box center [429, 71] width 210 height 22
click at [347, 177] on div "Dinheiro" at bounding box center [353, 171] width 79 height 65
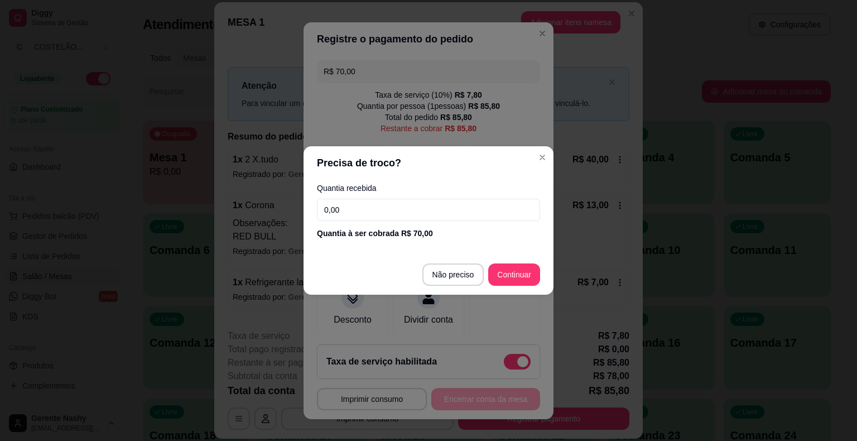
click at [358, 202] on input "0,00" at bounding box center [428, 210] width 223 height 22
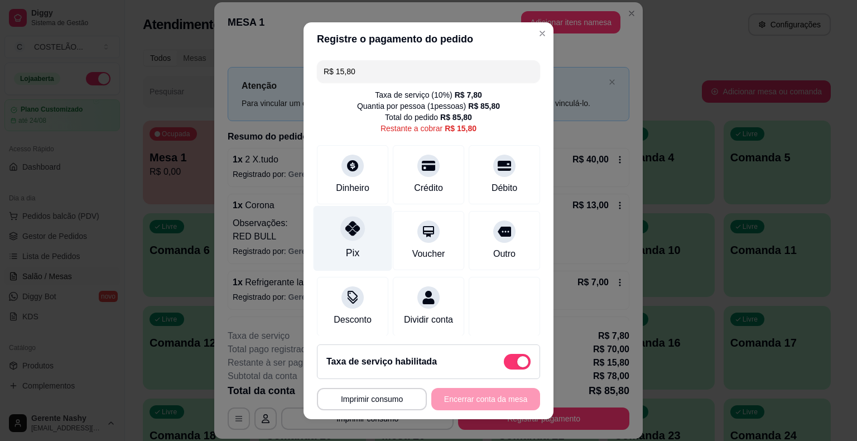
click at [361, 225] on div "Pix" at bounding box center [353, 237] width 79 height 65
type input "R$ 0,00"
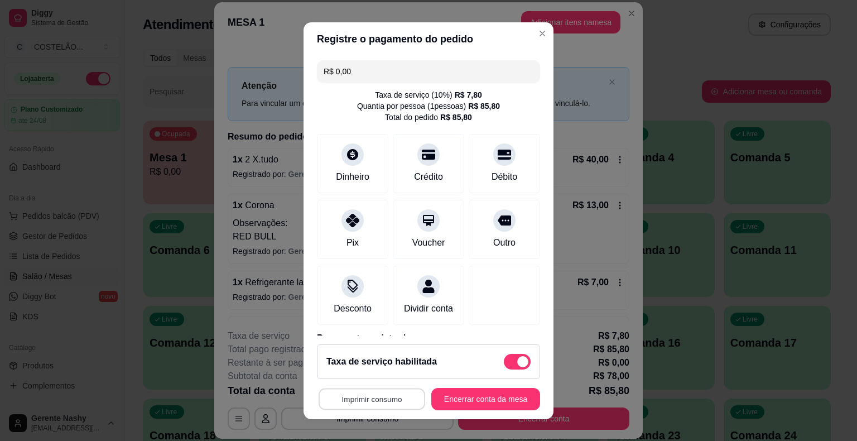
click at [379, 396] on button "Imprimir consumo" at bounding box center [372, 399] width 107 height 22
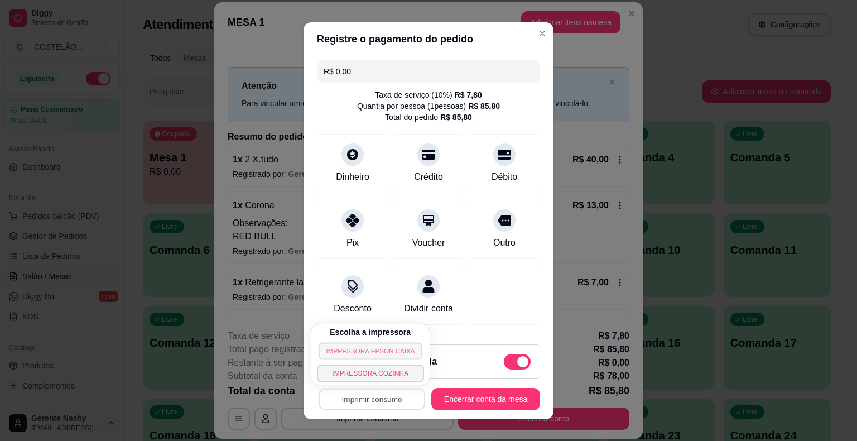
click at [371, 347] on button "IMPRESSORA EPSON CAIXA" at bounding box center [371, 350] width 104 height 17
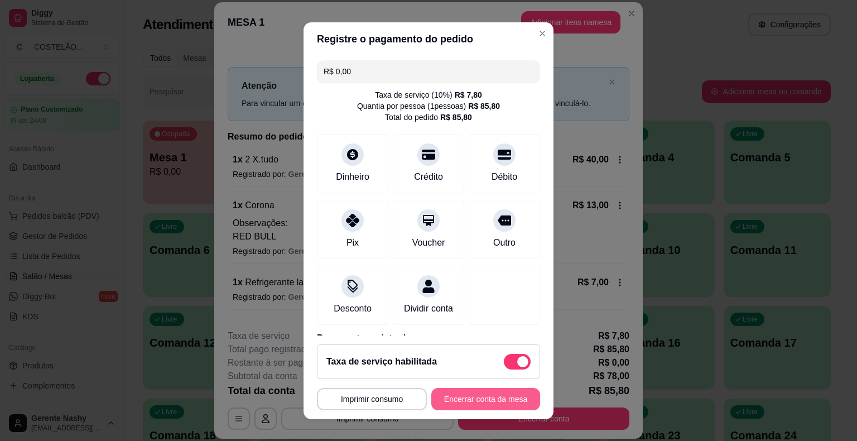
click at [444, 397] on button "Encerrar conta da mesa" at bounding box center [485, 399] width 109 height 22
